Goal: Task Accomplishment & Management: Manage account settings

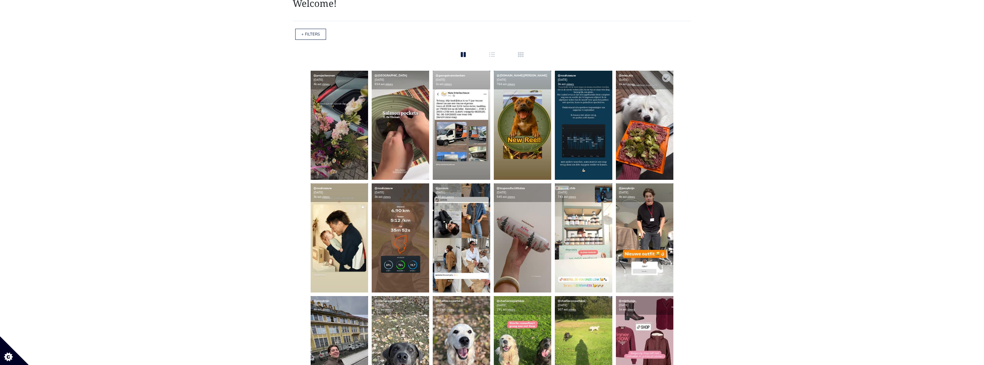
scroll to position [86, 0]
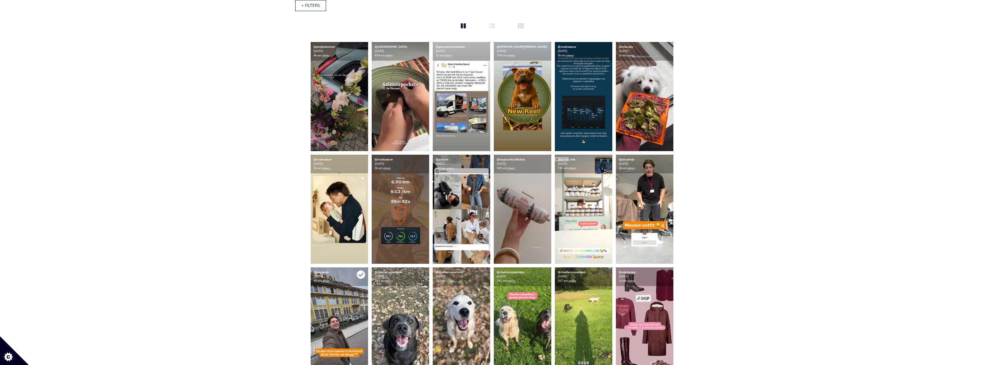
click at [358, 276] on icon at bounding box center [361, 274] width 8 height 8
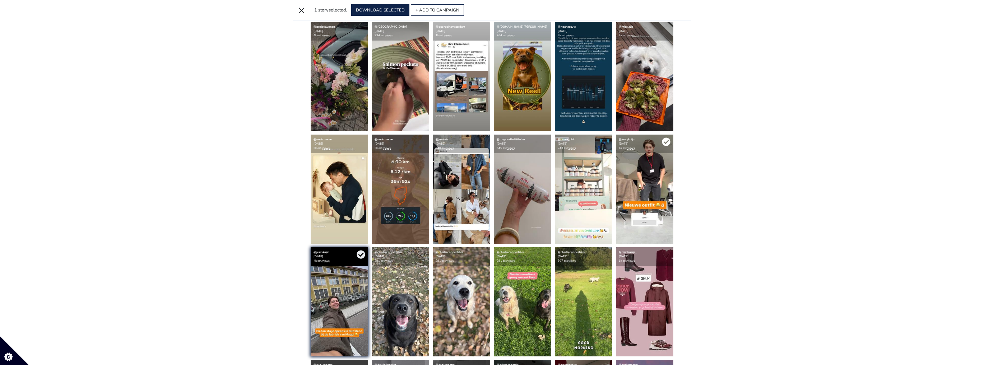
click at [665, 143] on icon at bounding box center [666, 142] width 9 height 9
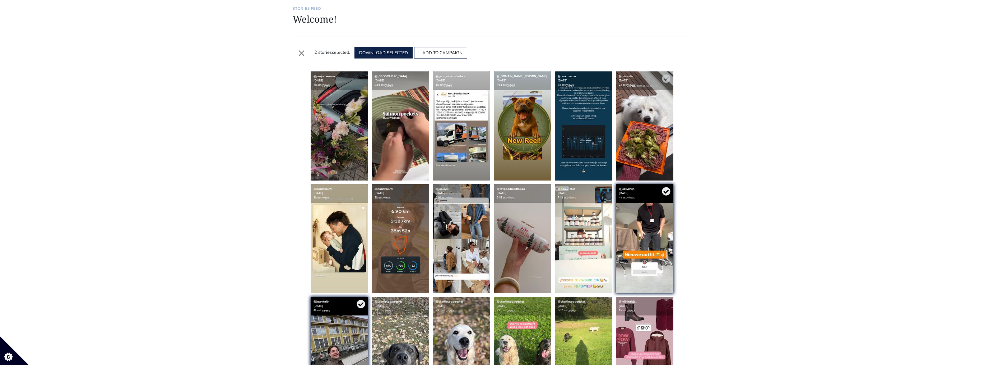
scroll to position [0, 0]
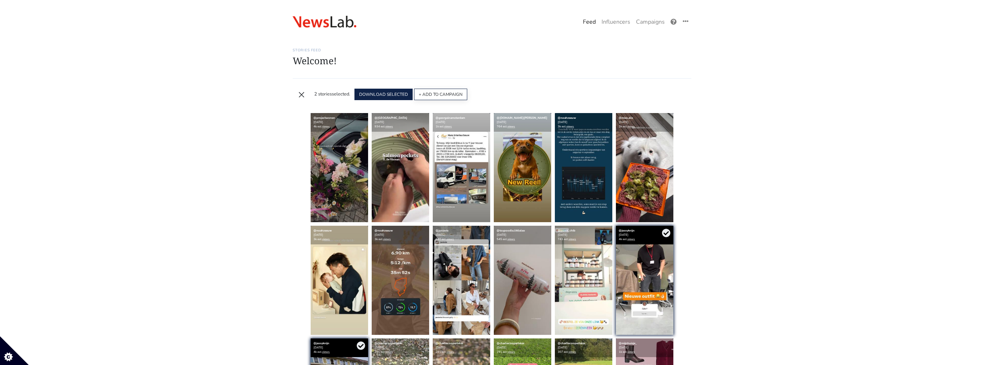
click at [426, 92] on button "+ ADD TO CAMPAIGN" at bounding box center [440, 94] width 53 height 11
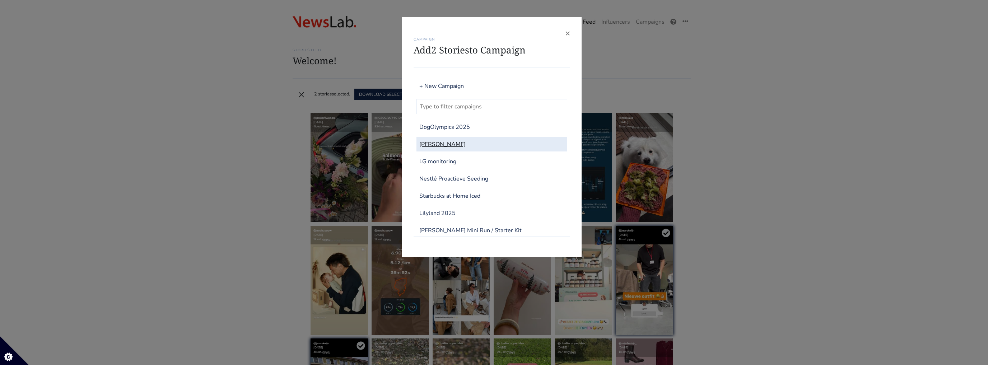
click at [457, 144] on link "[PERSON_NAME]" at bounding box center [491, 144] width 151 height 14
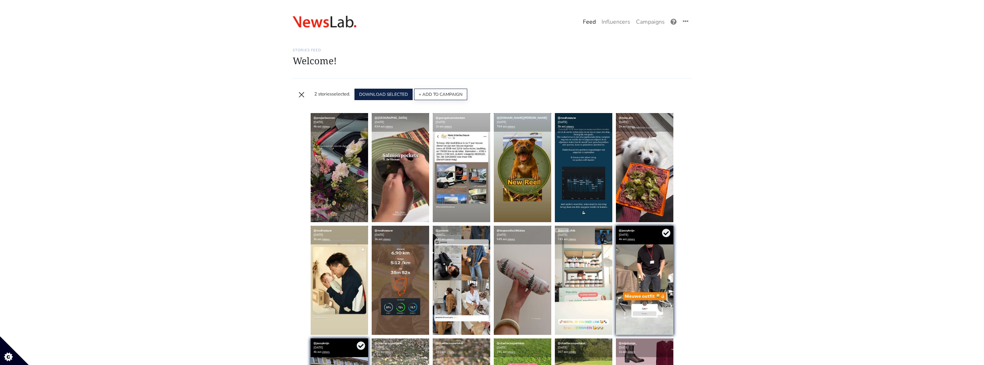
click at [465, 94] on button "+ ADD TO CAMPAIGN" at bounding box center [440, 94] width 53 height 11
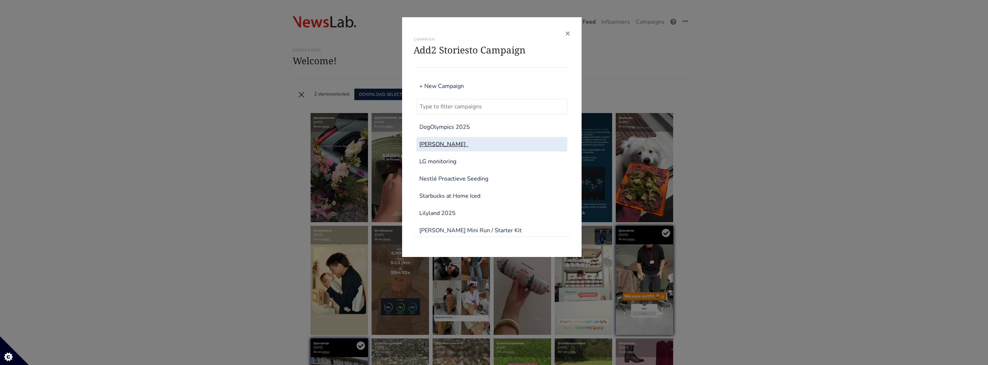
click at [441, 144] on link "[PERSON_NAME]" at bounding box center [491, 144] width 151 height 14
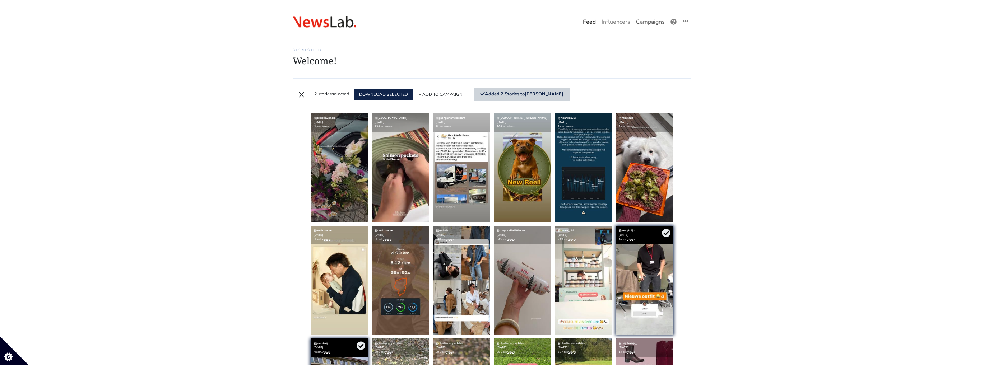
click at [638, 27] on link "Campaigns" at bounding box center [650, 22] width 34 height 14
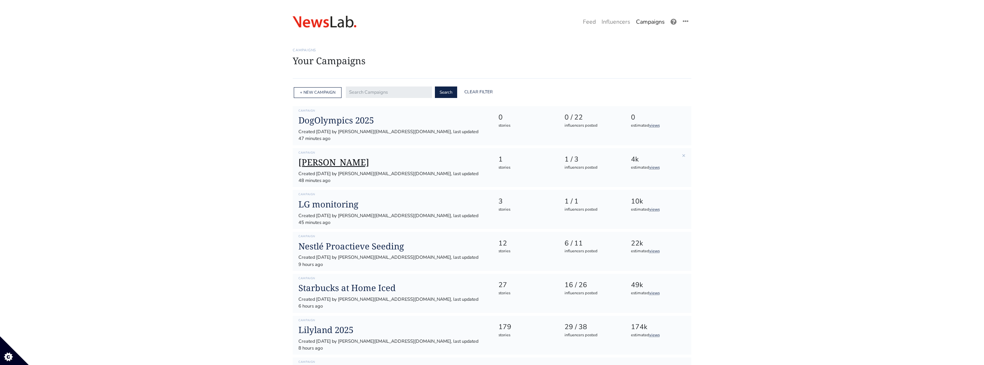
click at [372, 157] on h1 "[PERSON_NAME]" at bounding box center [392, 162] width 188 height 10
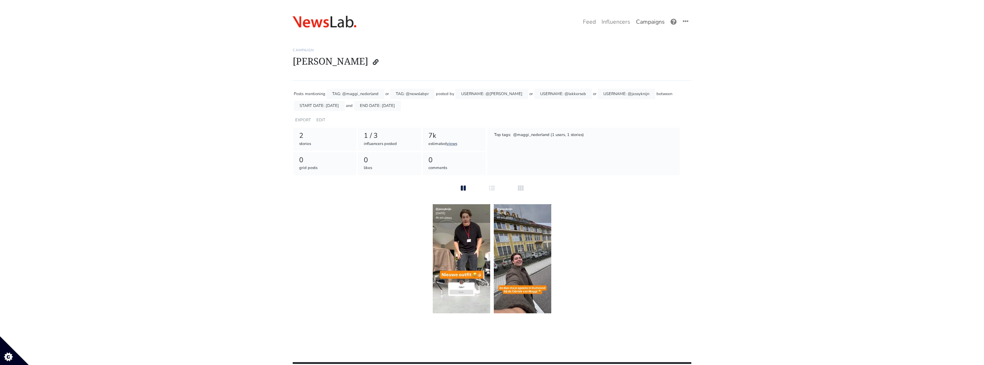
click at [639, 27] on link "Campaigns" at bounding box center [650, 22] width 34 height 14
